Goal: Transaction & Acquisition: Book appointment/travel/reservation

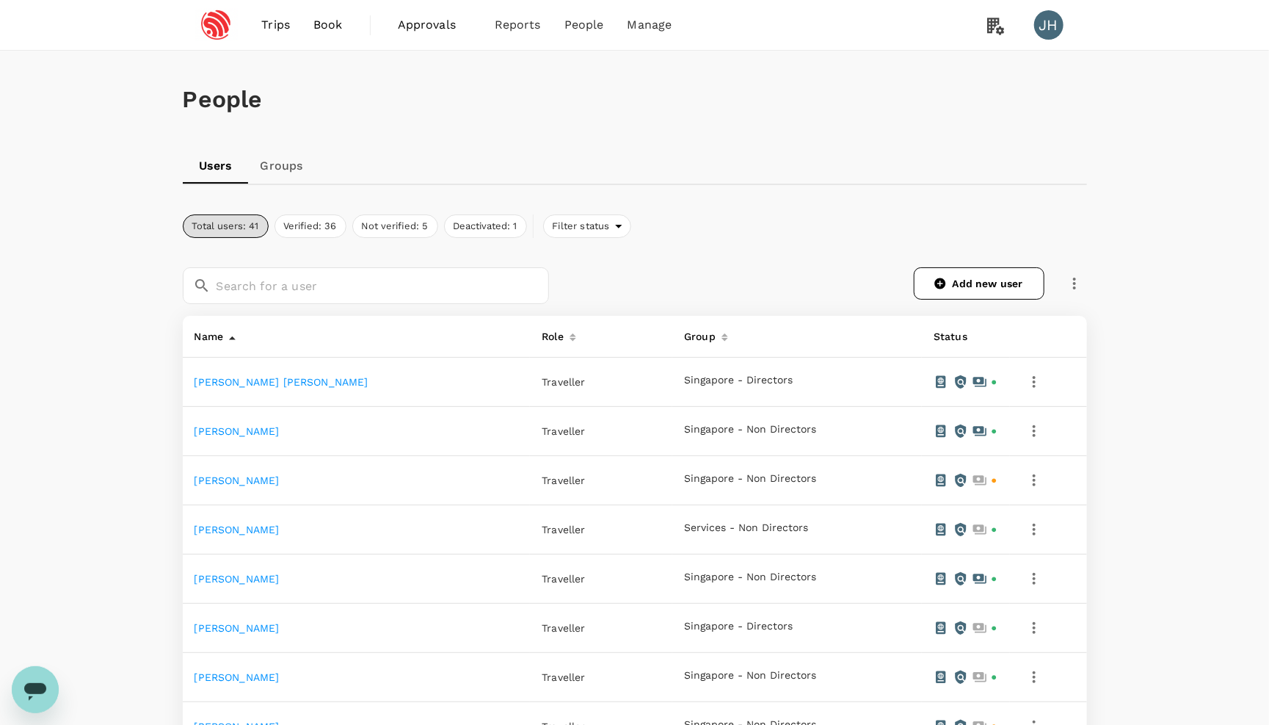
click at [320, 26] on span "Book" at bounding box center [327, 25] width 29 height 18
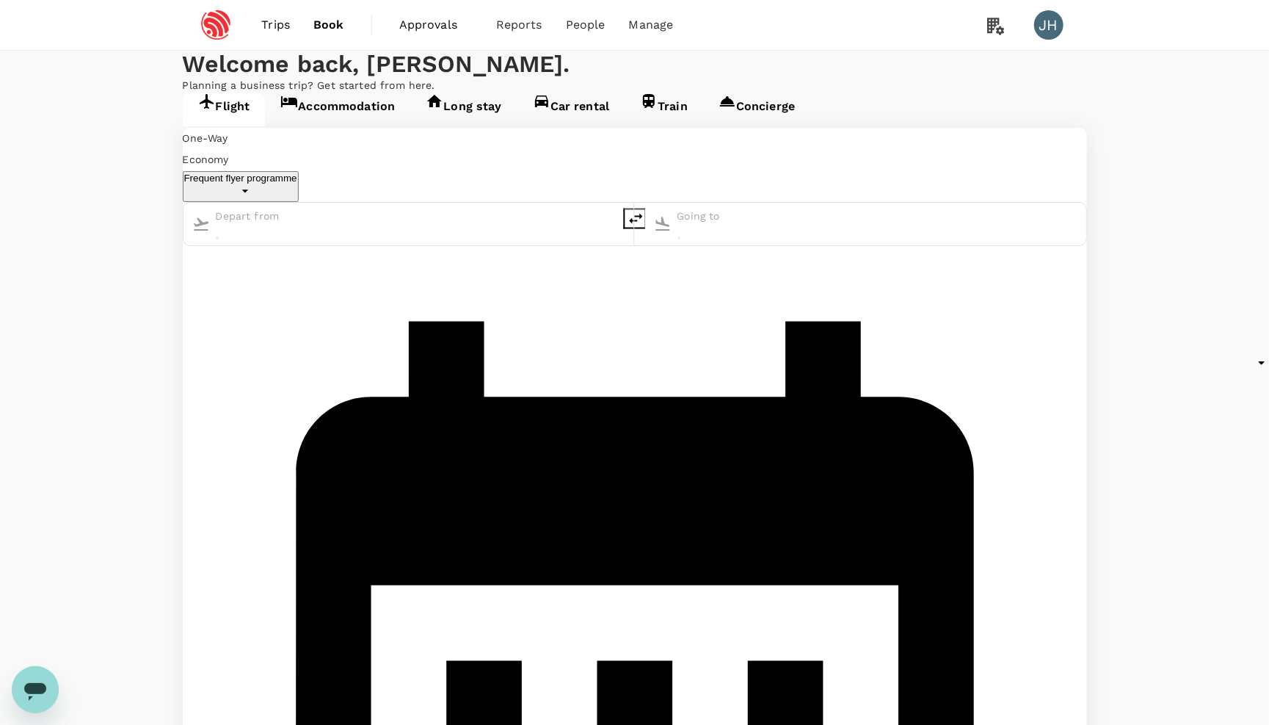
click at [341, 227] on input "text" at bounding box center [279, 216] width 126 height 21
type input "roundtrip"
type input "Singapore Changi (SIN)"
type input "[GEOGRAPHIC_DATA], [GEOGRAPHIC_DATA] (any)"
type input "Singapore Changi (SIN)"
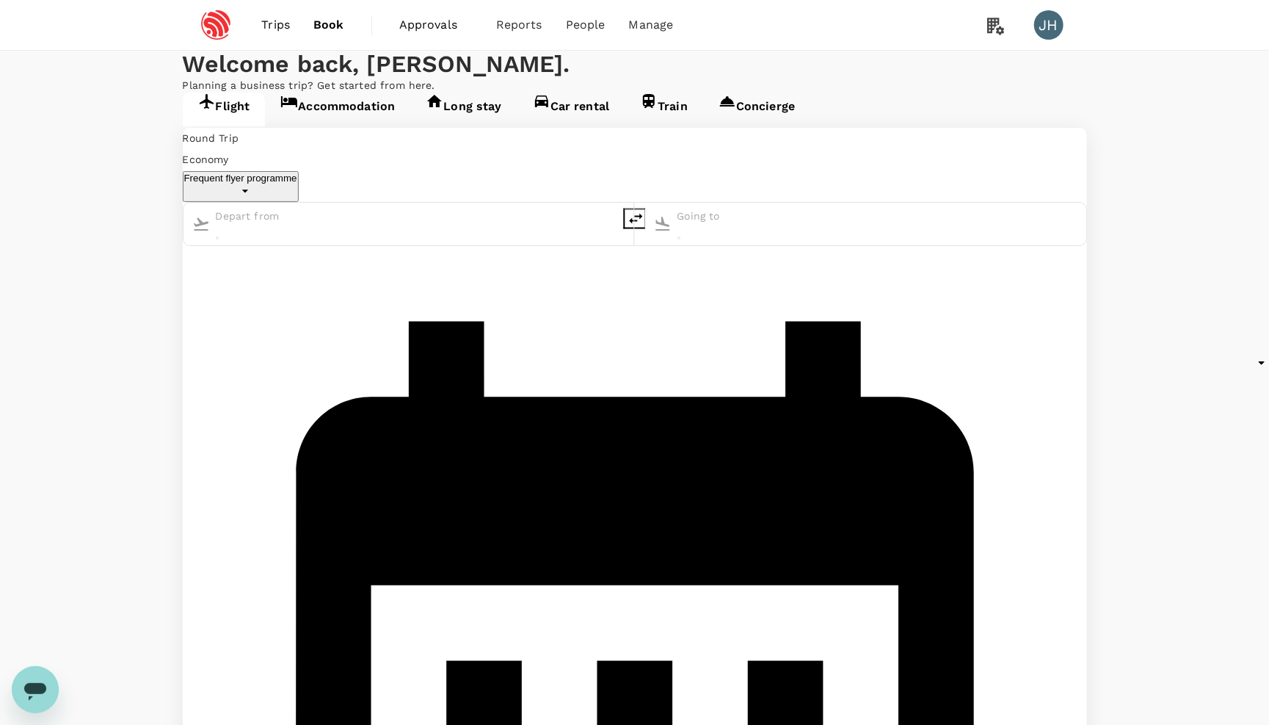
type input "[GEOGRAPHIC_DATA], [GEOGRAPHIC_DATA] (any)"
click at [579, 79] on link "Users" at bounding box center [617, 80] width 173 height 32
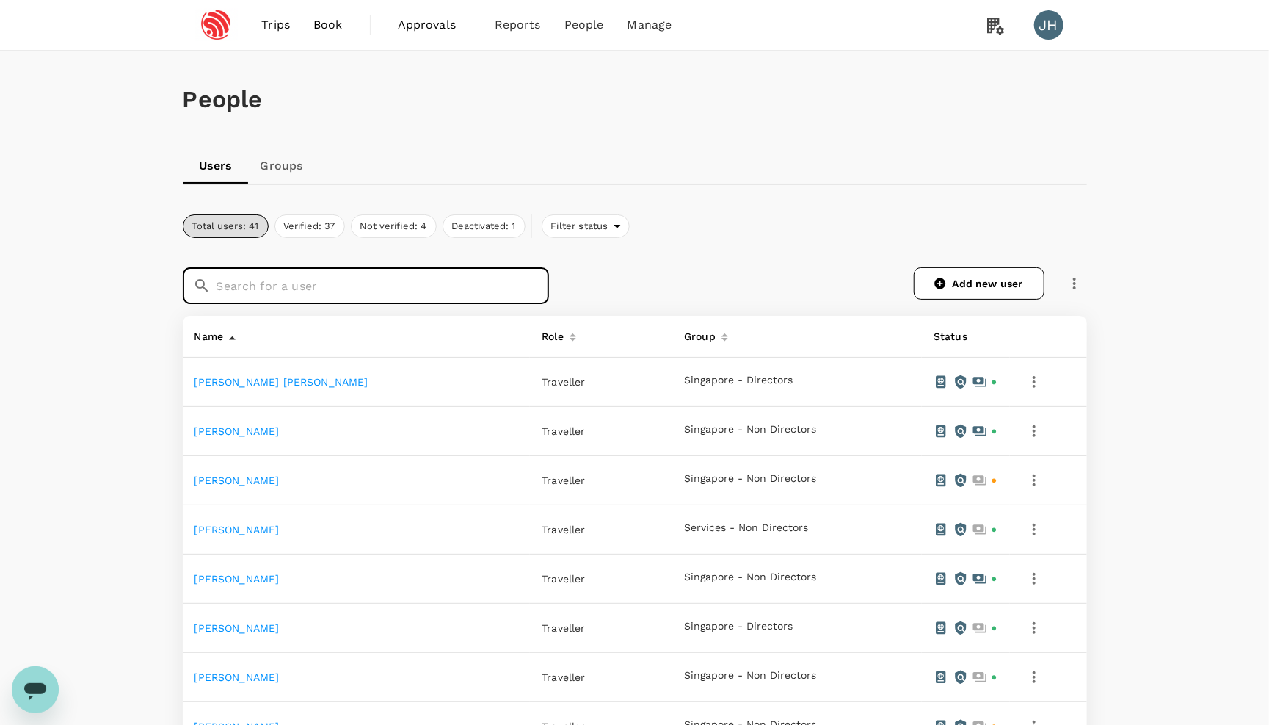
click at [421, 278] on input "text" at bounding box center [383, 285] width 333 height 37
type input "[PERSON_NAME]"
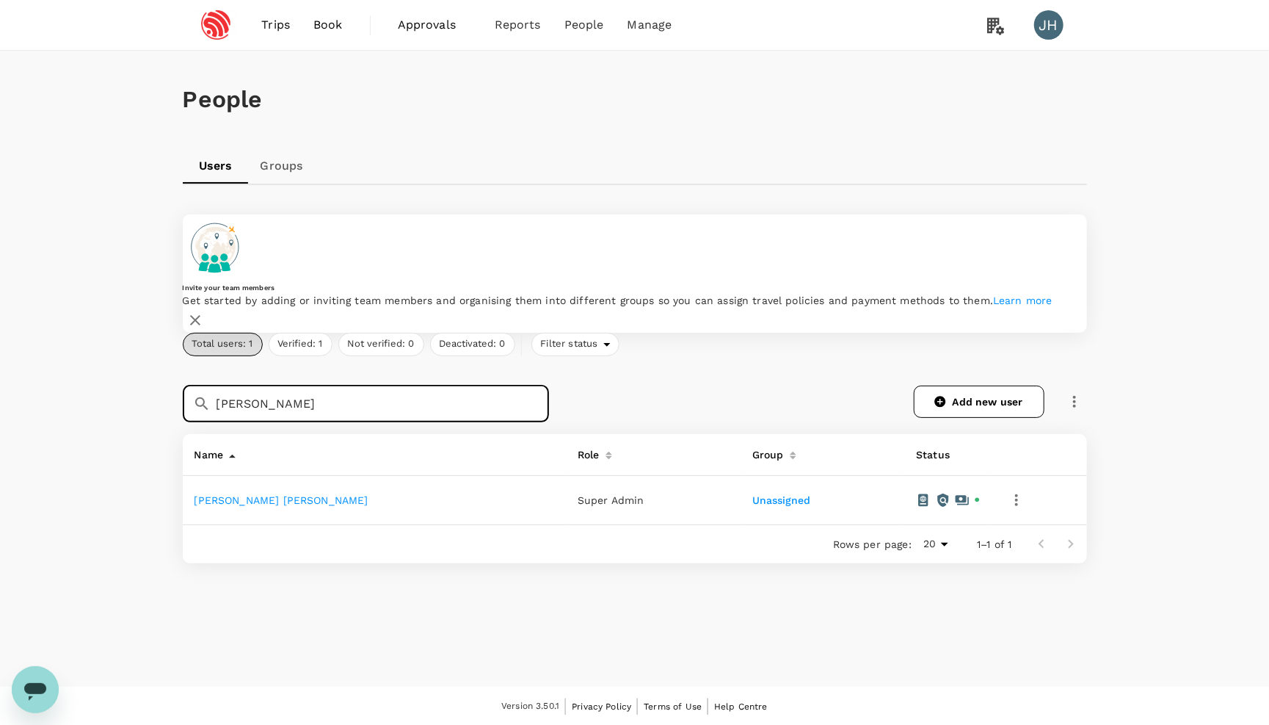
click at [233, 494] on link "[PERSON_NAME] [PERSON_NAME]" at bounding box center [282, 500] width 174 height 12
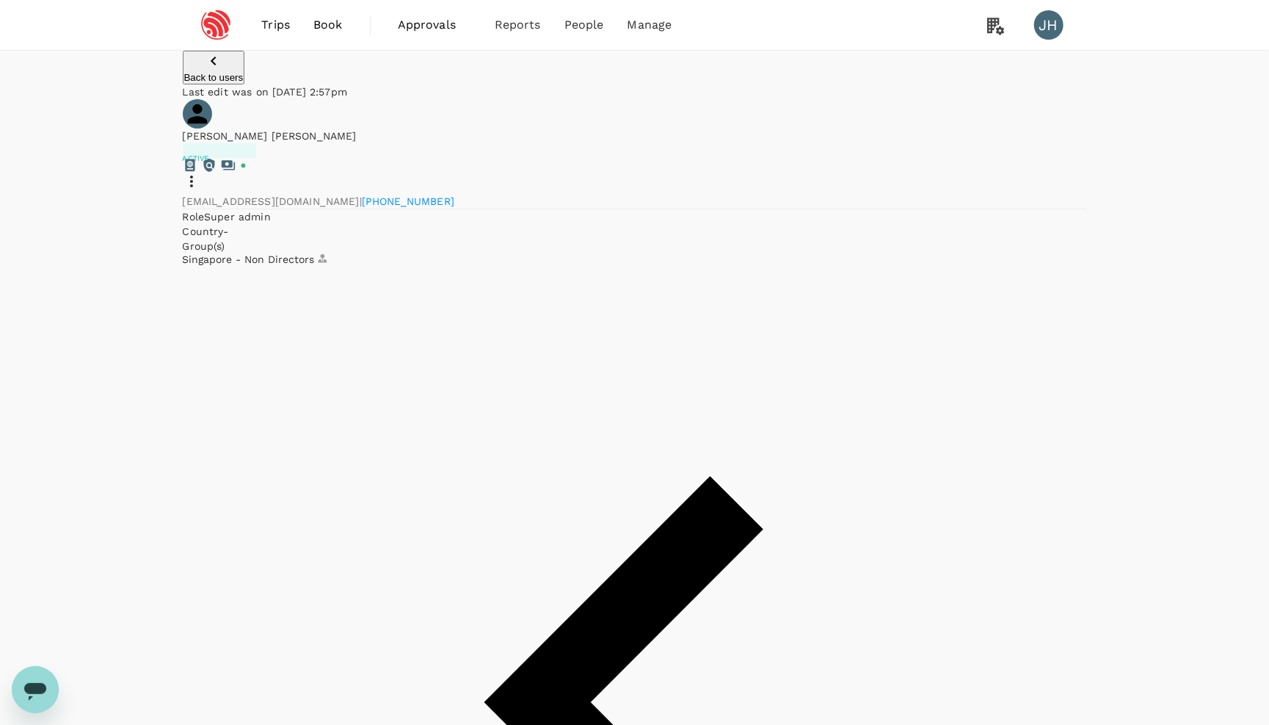
click at [331, 29] on span "Book" at bounding box center [327, 25] width 29 height 18
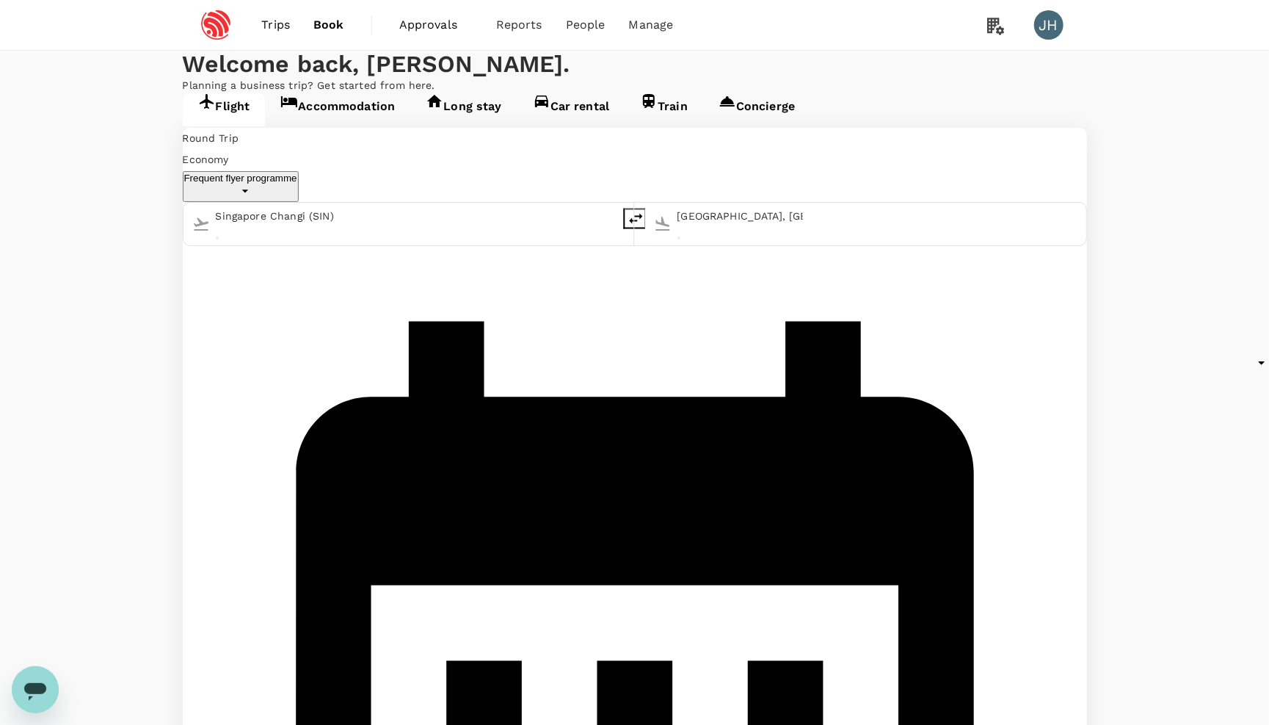
type input "Singapore Changi (SIN)"
type input "[GEOGRAPHIC_DATA], [GEOGRAPHIC_DATA] (any)"
type input "Singapore Changi (SIN)"
type input "[GEOGRAPHIC_DATA], [GEOGRAPHIC_DATA] (any)"
click at [329, 227] on input "Singapore Changi (SIN)" at bounding box center [279, 216] width 126 height 21
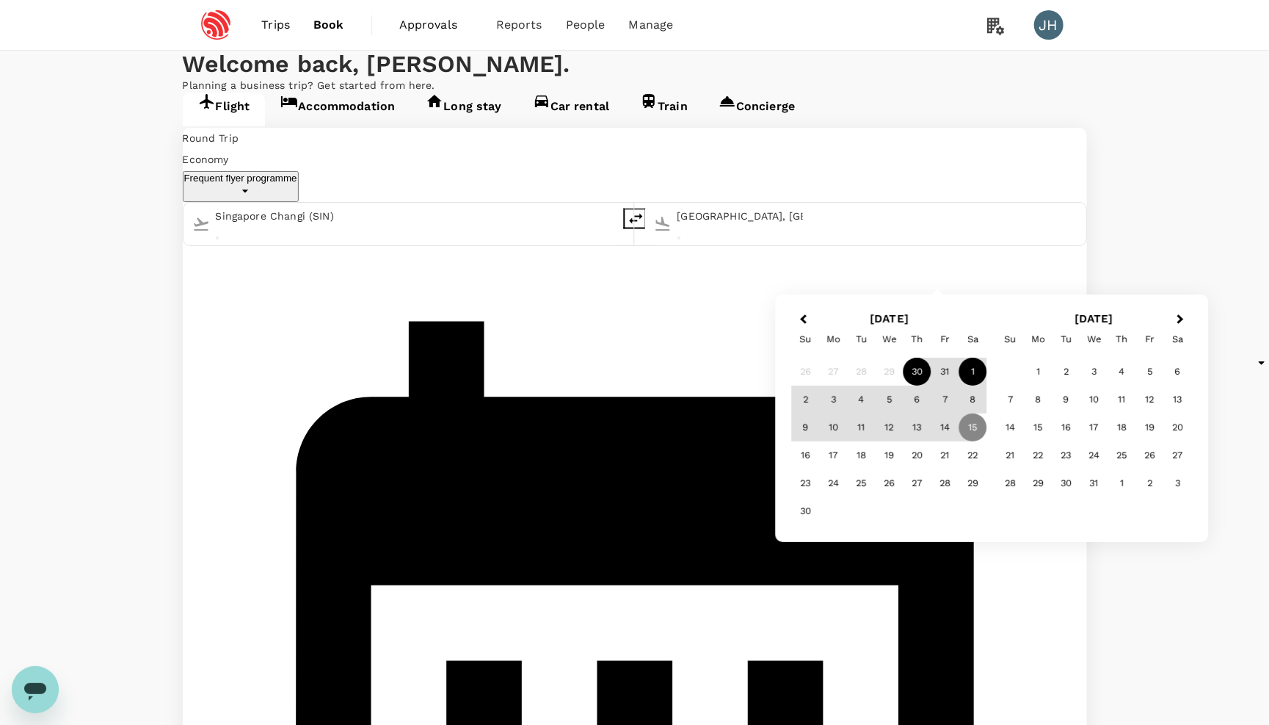
click at [975, 372] on div "1" at bounding box center [974, 372] width 28 height 28
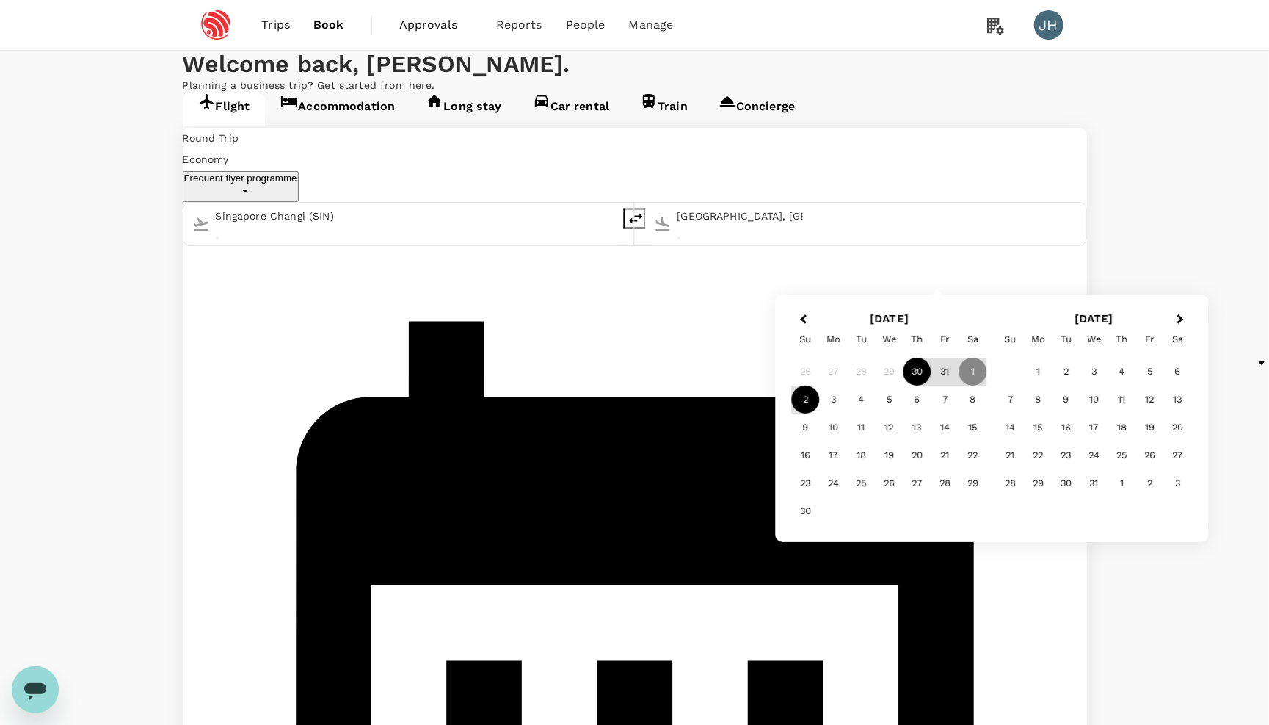
click at [797, 405] on div "2" at bounding box center [806, 399] width 28 height 28
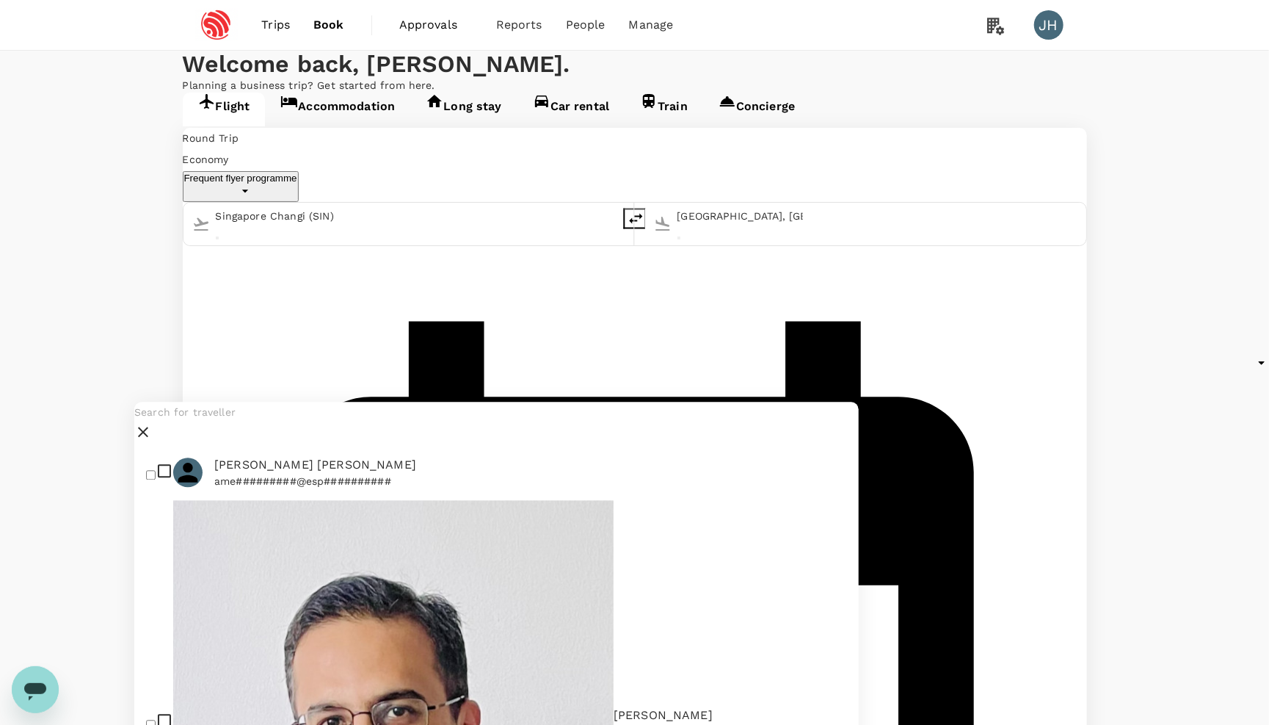
click at [285, 421] on input "text" at bounding box center [496, 412] width 725 height 21
type input "hsu"
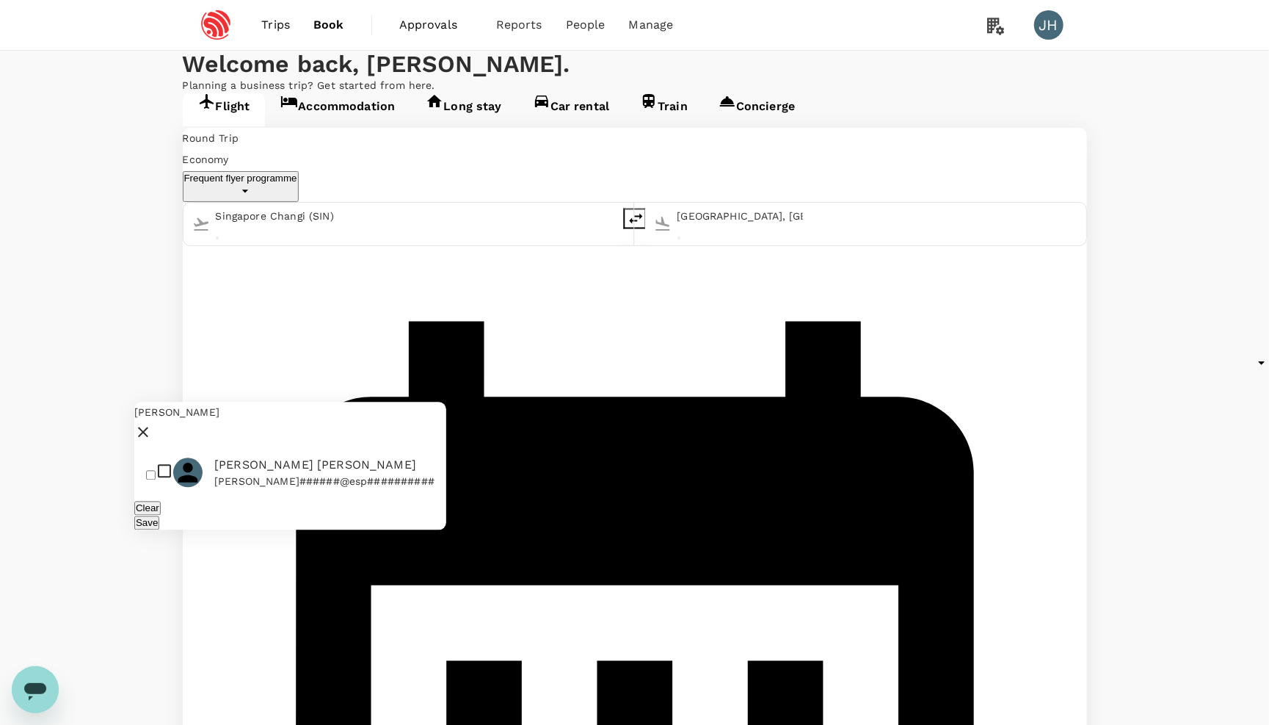
click at [156, 479] on input "checkbox" at bounding box center [151, 475] width 10 height 10
checkbox input "true"
click at [159, 530] on button "Save" at bounding box center [146, 523] width 25 height 14
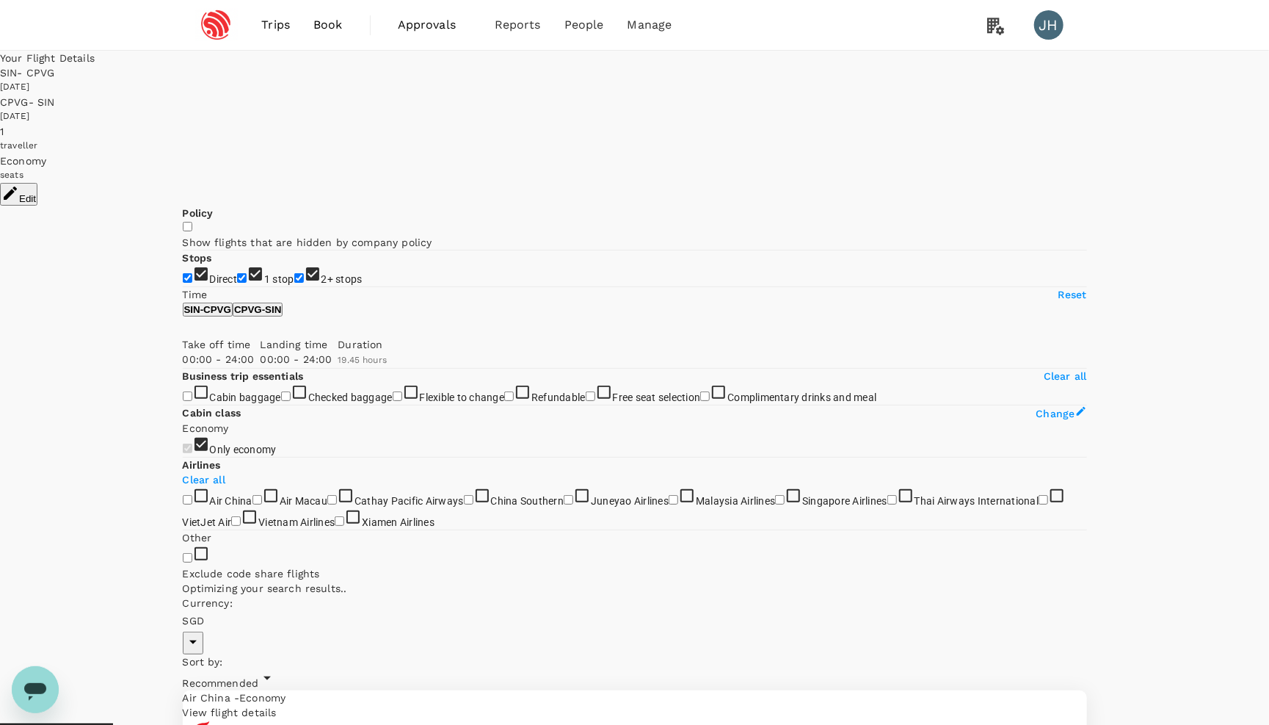
click at [259, 677] on span "Recommended" at bounding box center [221, 683] width 76 height 12
click at [294, 283] on input "2+ stops" at bounding box center [299, 278] width 10 height 10
checkbox input "false"
click at [237, 283] on input "1 stop" at bounding box center [242, 278] width 10 height 10
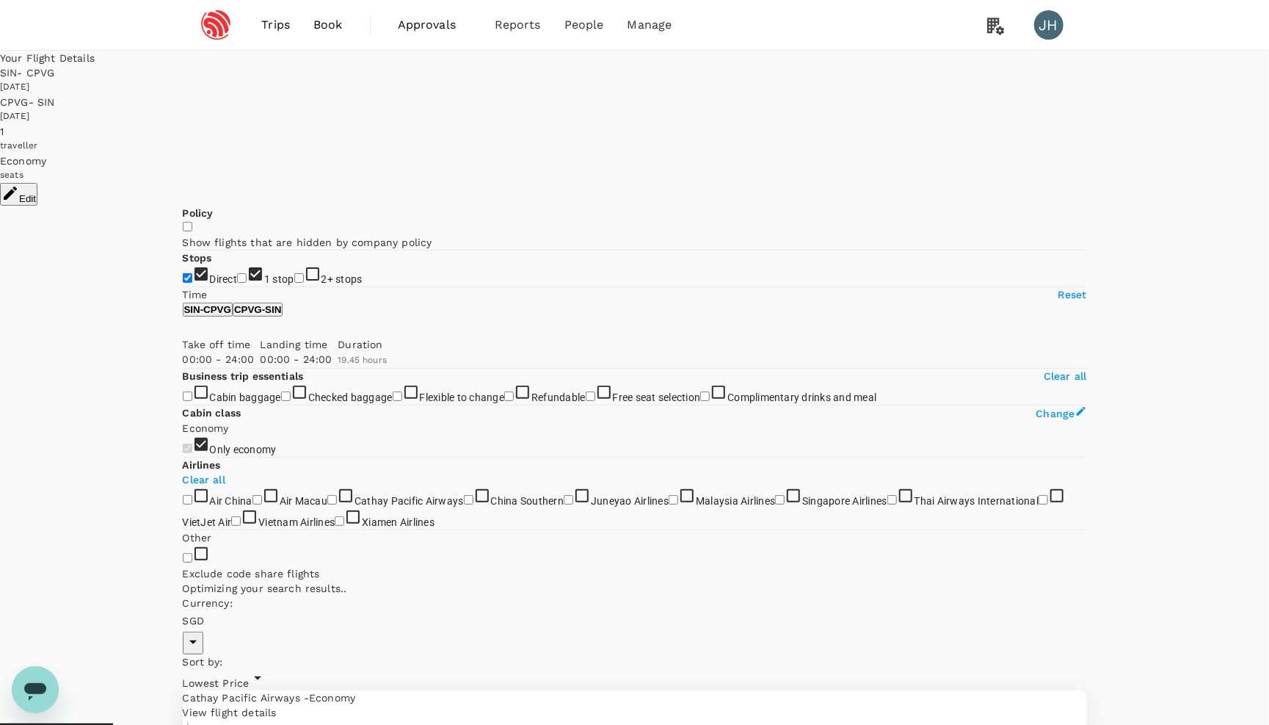
checkbox input "false"
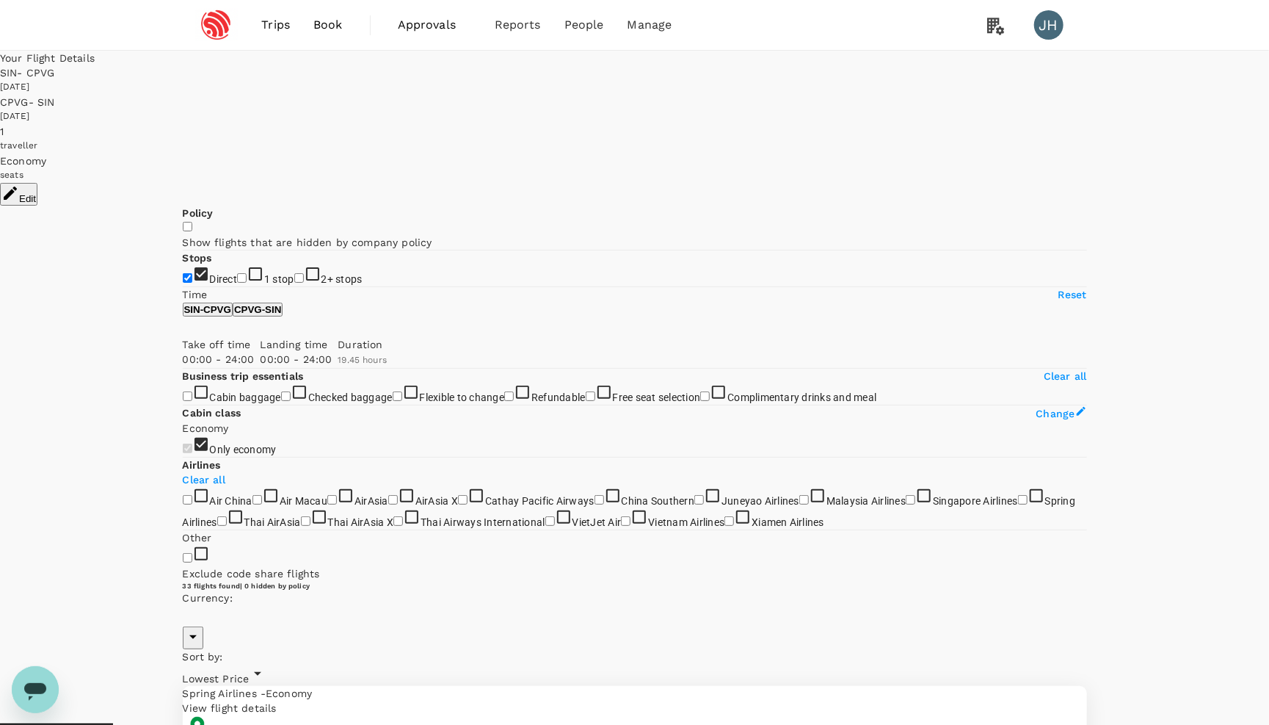
type input "SGD"
